Goal: Information Seeking & Learning: Learn about a topic

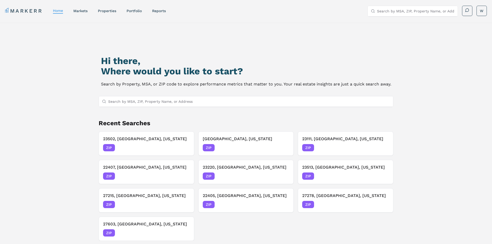
click at [138, 103] on input "Search by MSA, ZIP, Property Name, or Address" at bounding box center [249, 101] width 282 height 10
click at [316, 176] on div "ZIP 10/10/2025" at bounding box center [345, 175] width 87 height 7
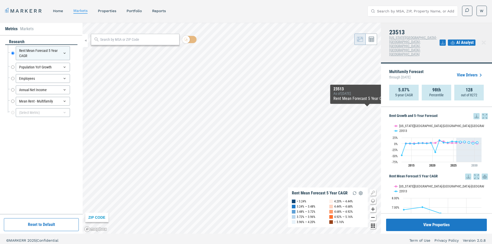
click at [474, 113] on icon at bounding box center [476, 116] width 6 height 6
click at [451, 134] on div "Download as XLS" at bounding box center [454, 137] width 41 height 11
click at [410, 11] on input "Search by MSA, ZIP, Property Name, or Address" at bounding box center [415, 11] width 77 height 10
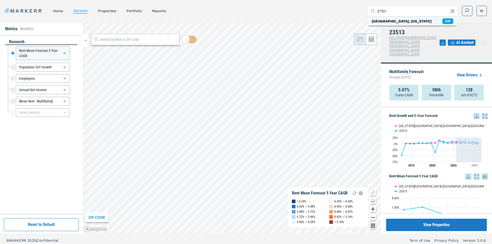
click at [420, 19] on div "27101, Winston-Salem, North Carolina" at bounding box center [401, 21] width 60 height 5
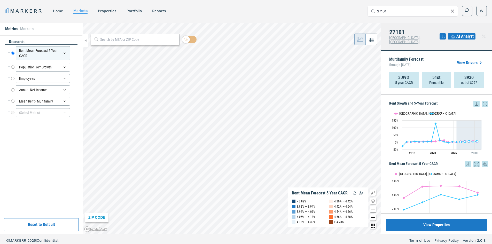
click at [473, 101] on icon at bounding box center [476, 104] width 6 height 6
click at [452, 131] on div "Download as XLS" at bounding box center [453, 132] width 30 height 5
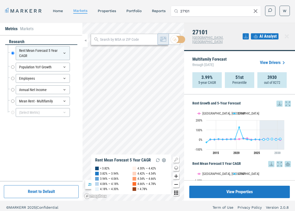
click at [203, 12] on input "27101" at bounding box center [218, 11] width 77 height 10
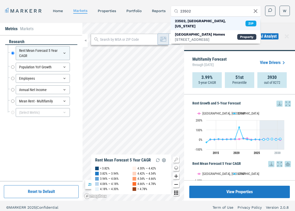
click at [218, 20] on div "23502, Norfolk, Virginia ZIP" at bounding box center [216, 23] width 90 height 13
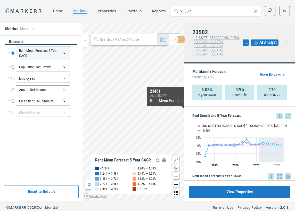
drag, startPoint x: 273, startPoint y: 105, endPoint x: 276, endPoint y: 105, distance: 3.1
click at [277, 113] on icon at bounding box center [280, 116] width 6 height 6
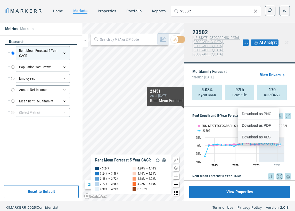
click at [266, 136] on div "Download as XLS" at bounding box center [257, 136] width 30 height 5
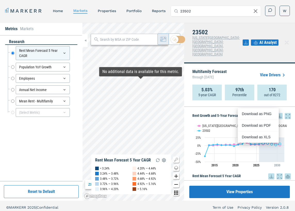
click at [197, 12] on input "23502" at bounding box center [218, 11] width 77 height 10
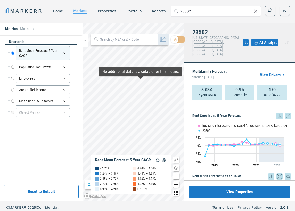
click at [197, 12] on input "23502" at bounding box center [218, 11] width 77 height 10
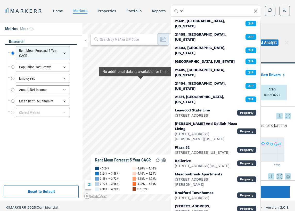
type input "2"
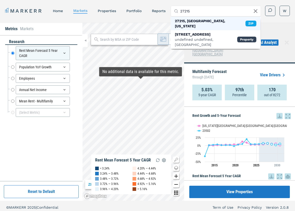
type input "27215"
click at [210, 24] on div "27215, Burlington, North Carolina ZIP" at bounding box center [216, 23] width 90 height 13
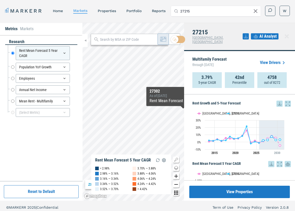
click at [277, 101] on icon at bounding box center [280, 104] width 6 height 6
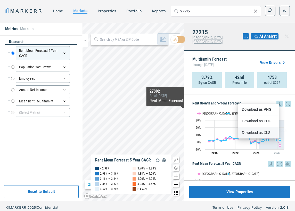
click at [258, 130] on div "Download as XLS" at bounding box center [257, 132] width 30 height 5
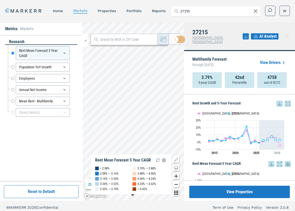
click at [71, 201] on footer "© MARKERR 2025 | Confidential Term of Use Privacy Policy Version 2.0.8" at bounding box center [147, 207] width 295 height 13
